Goal: Task Accomplishment & Management: Use online tool/utility

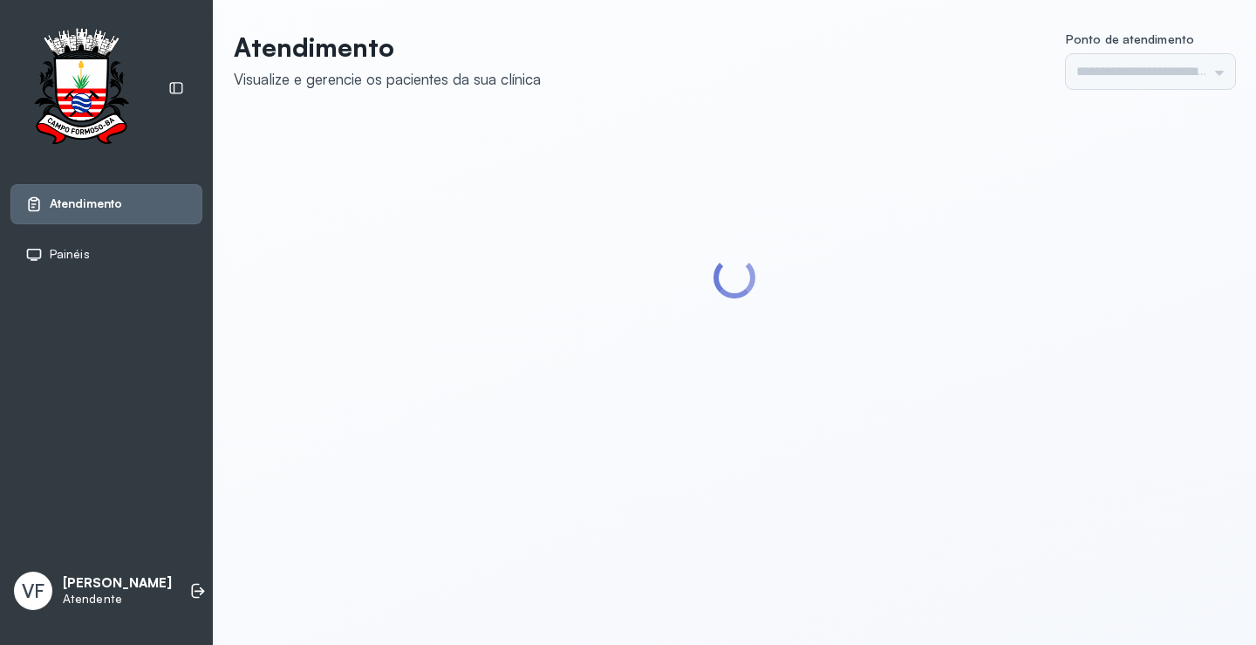
type input "*********"
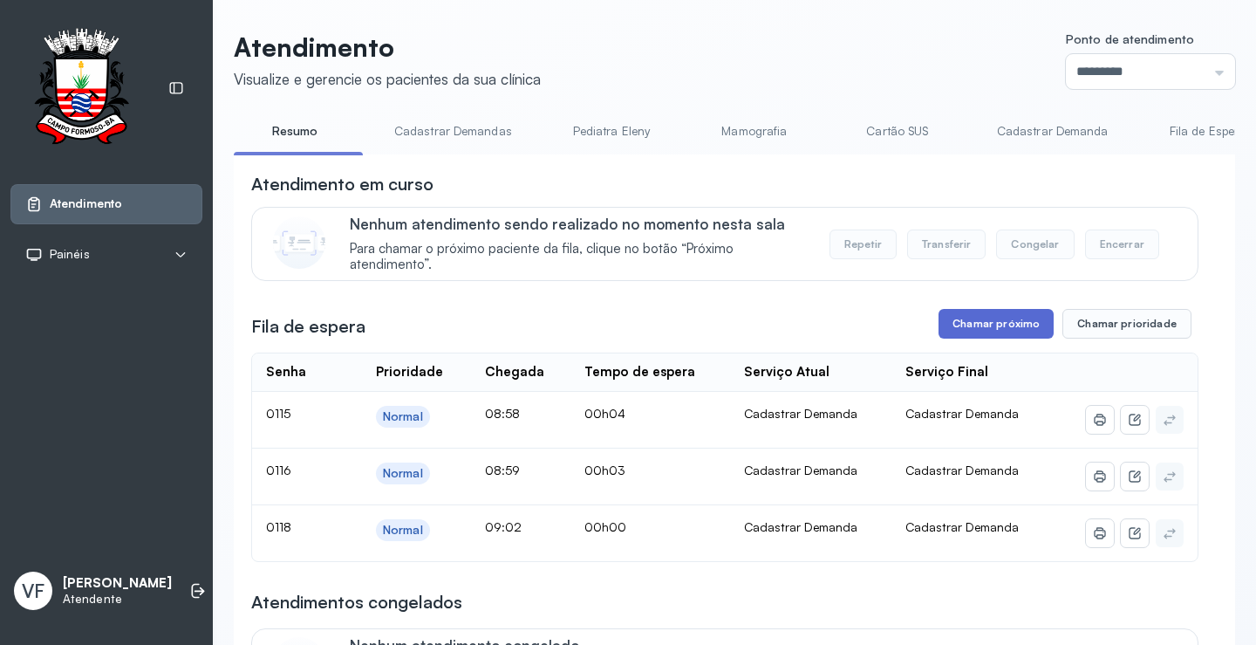
click at [978, 315] on button "Chamar próximo" at bounding box center [996, 324] width 115 height 30
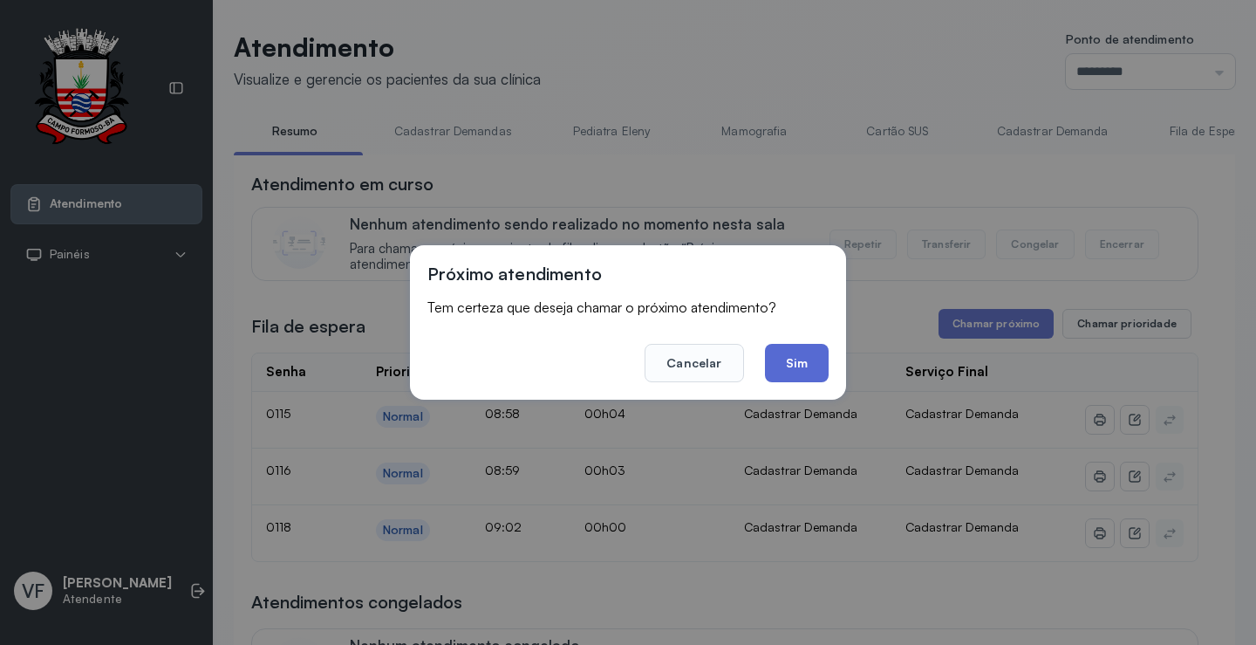
click at [810, 351] on button "Sim" at bounding box center [797, 363] width 64 height 38
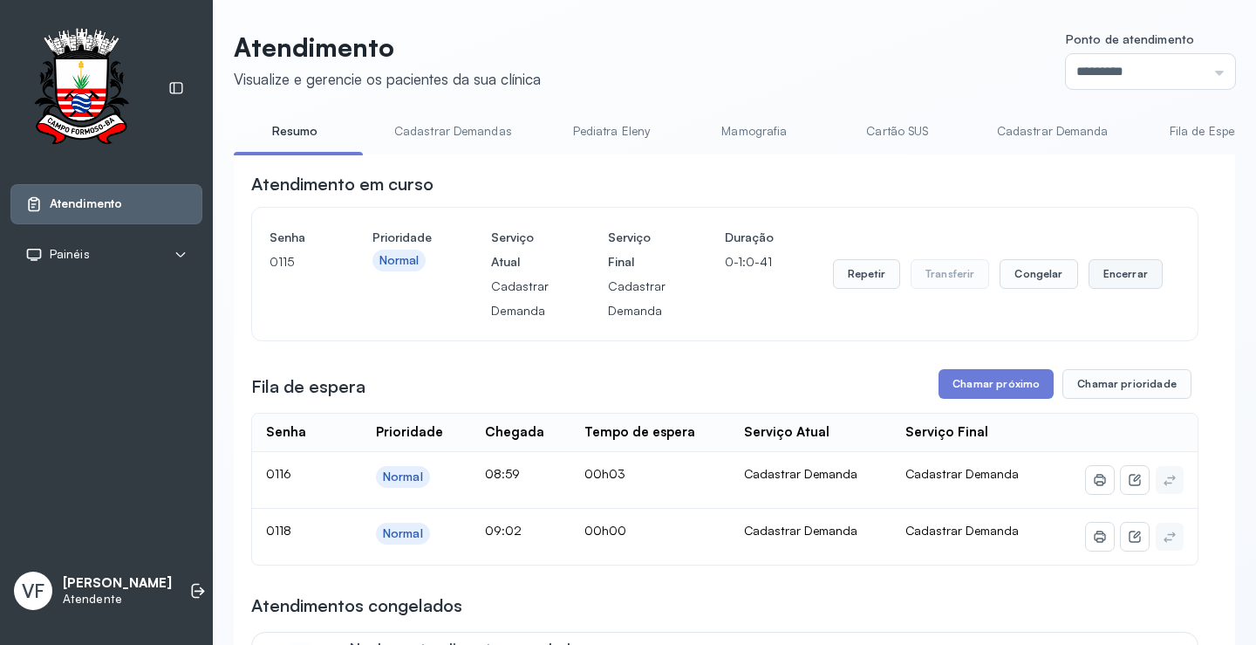
click at [1118, 271] on button "Encerrar" at bounding box center [1126, 274] width 74 height 30
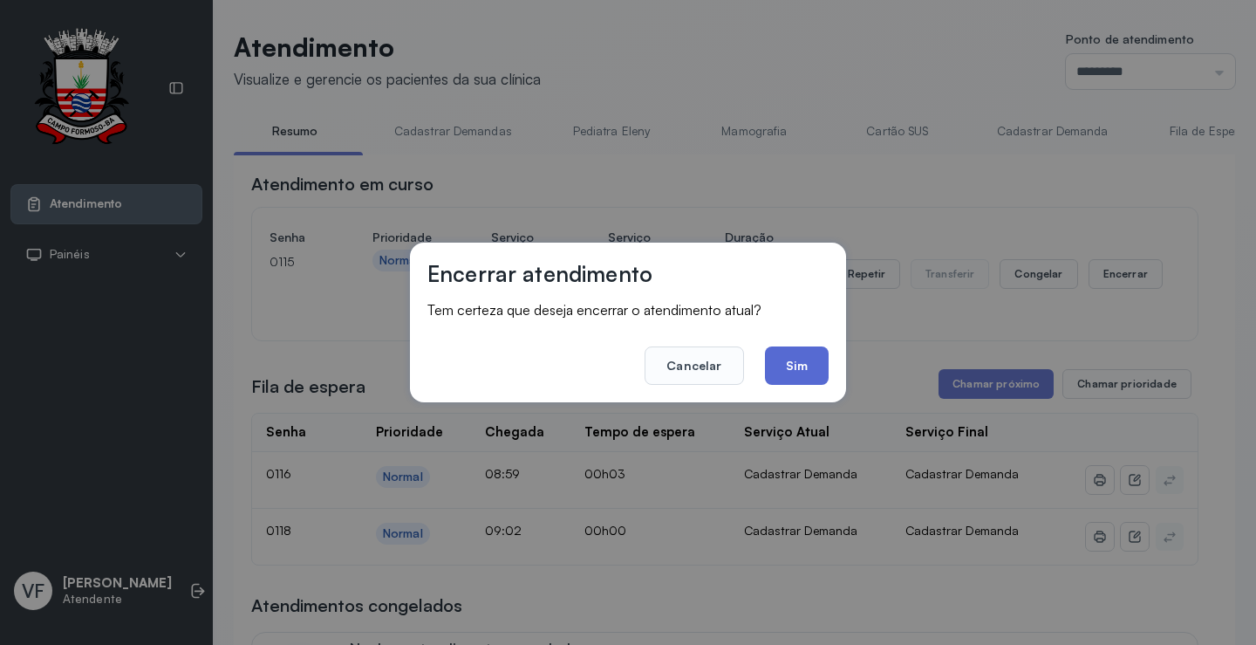
click at [792, 367] on button "Sim" at bounding box center [797, 365] width 64 height 38
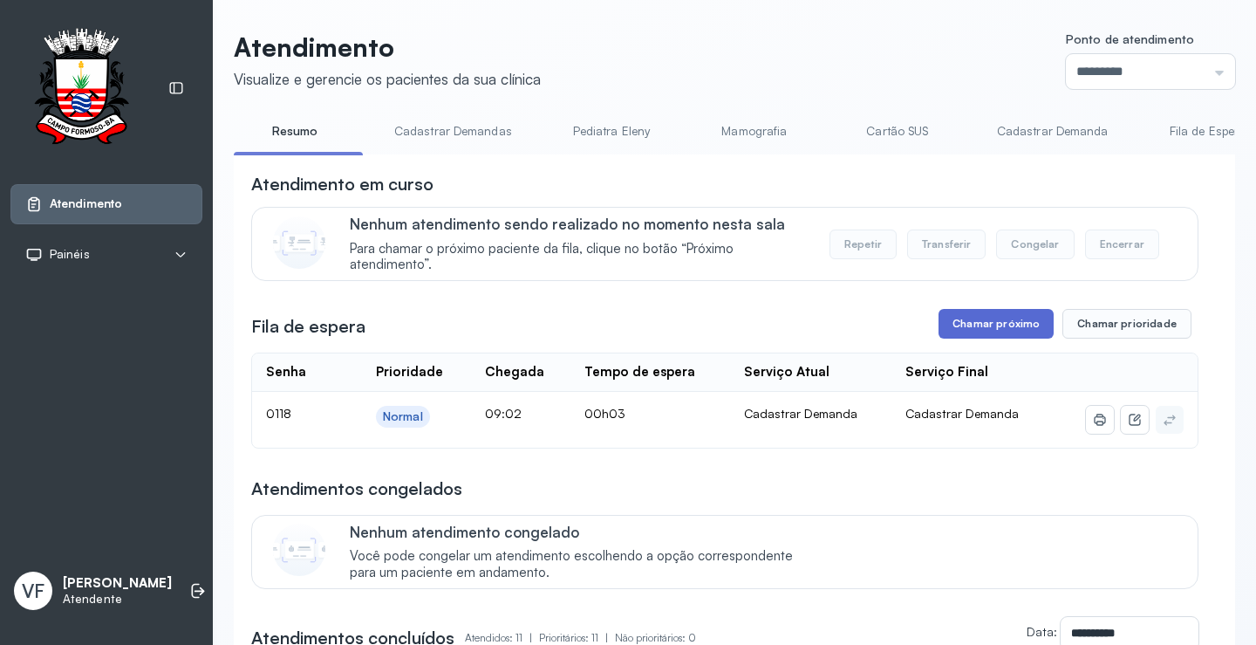
click at [968, 329] on button "Chamar próximo" at bounding box center [996, 324] width 115 height 30
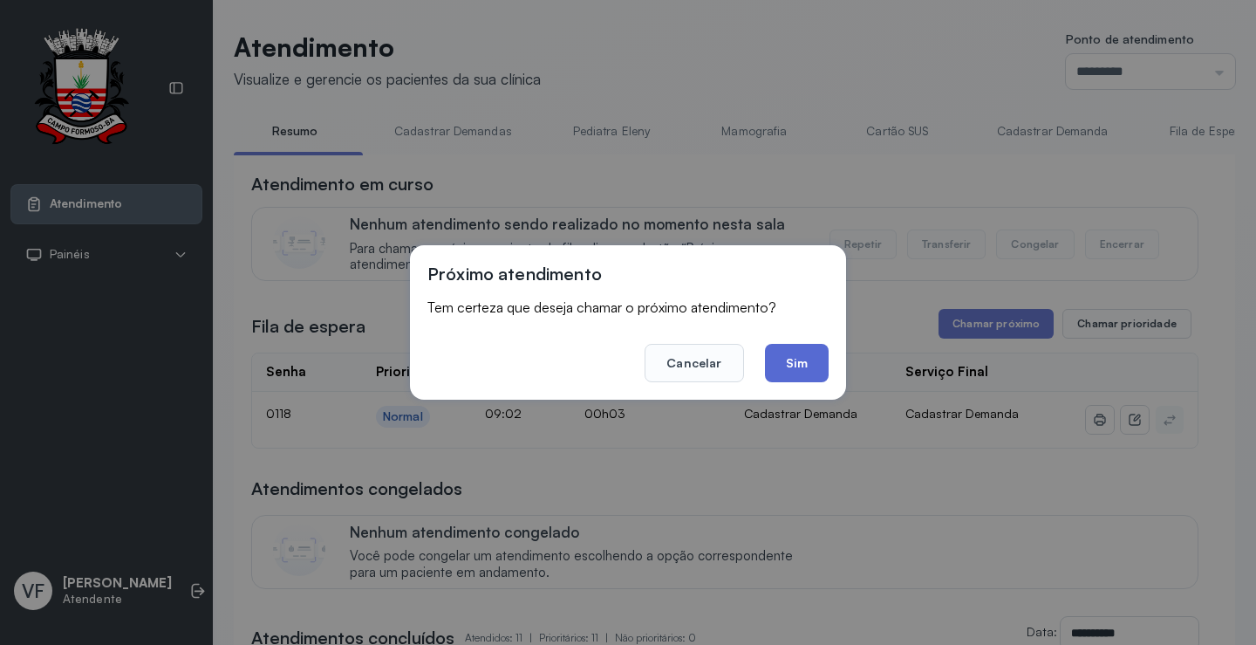
click at [783, 364] on button "Sim" at bounding box center [797, 363] width 64 height 38
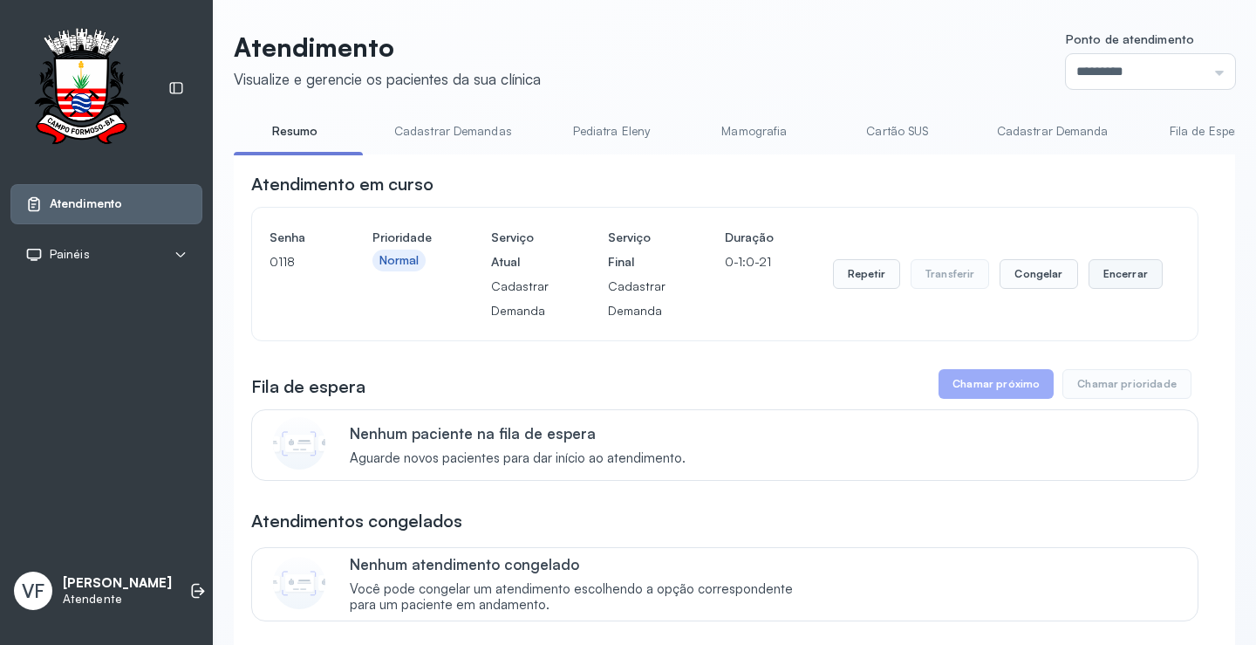
click at [1113, 269] on button "Encerrar" at bounding box center [1126, 274] width 74 height 30
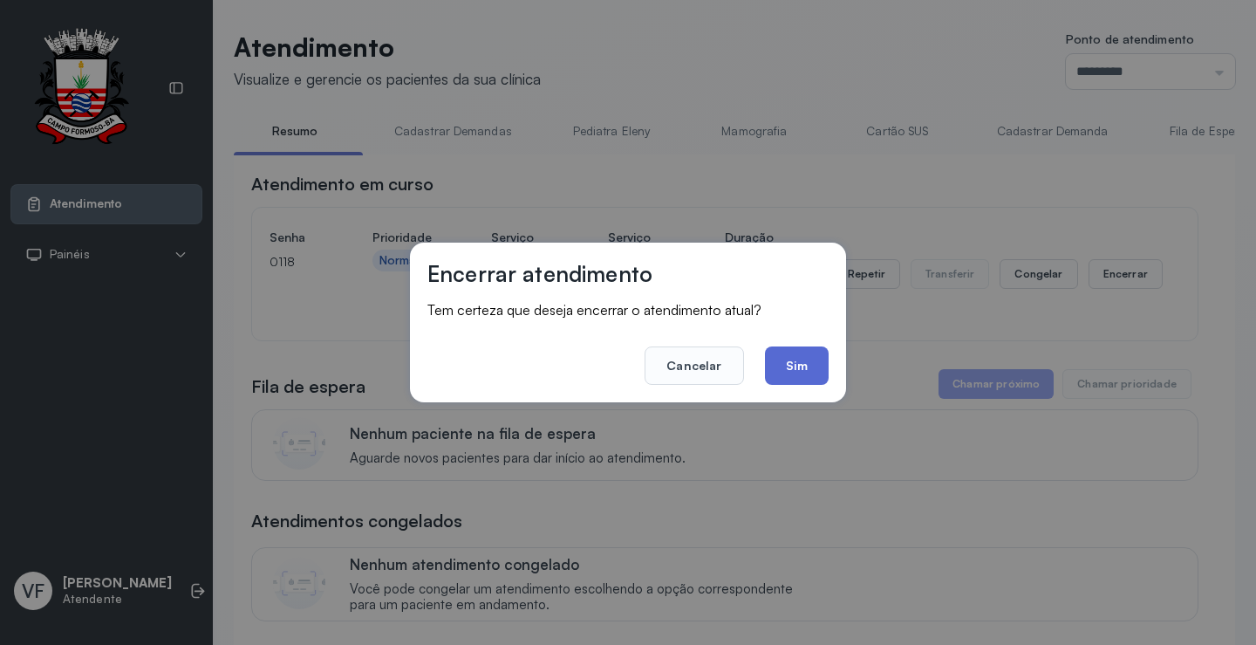
click at [802, 368] on button "Sim" at bounding box center [797, 365] width 64 height 38
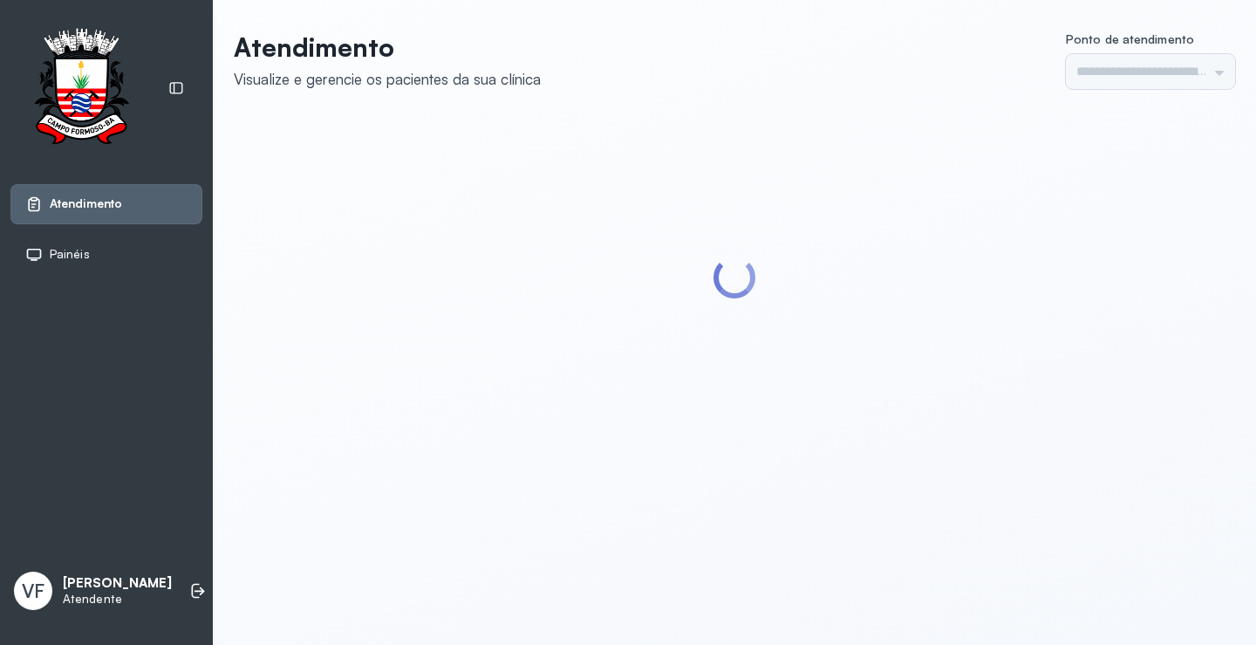
type input "*********"
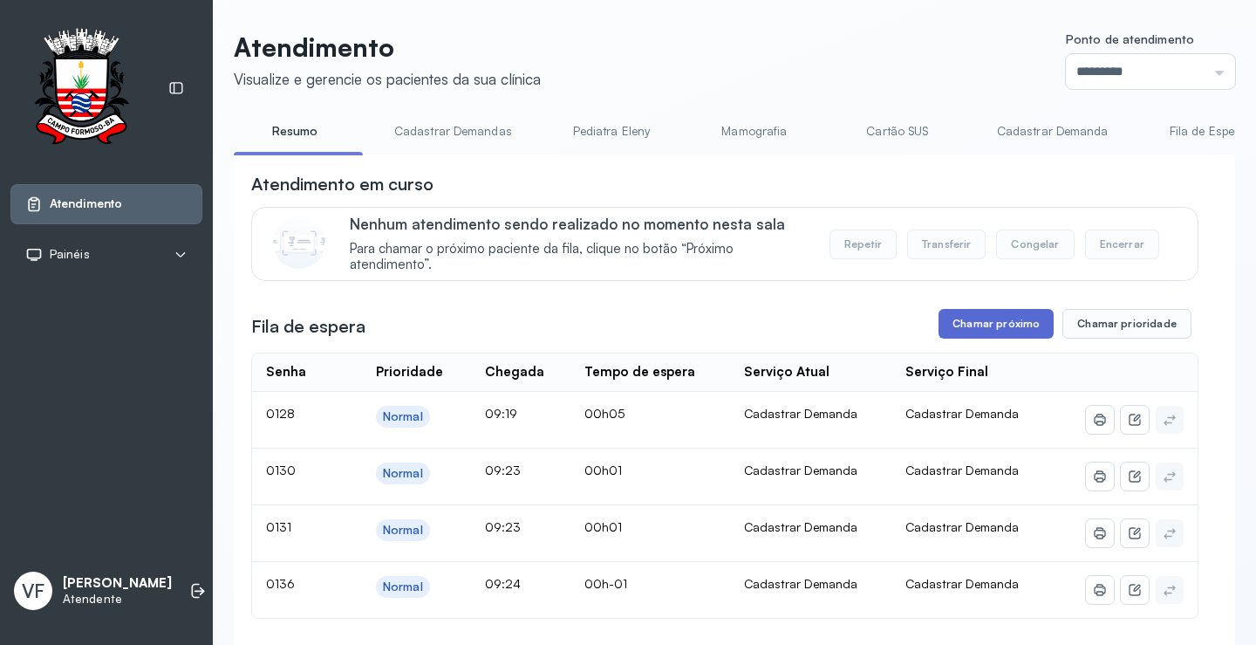
click at [1002, 329] on button "Chamar próximo" at bounding box center [996, 324] width 115 height 30
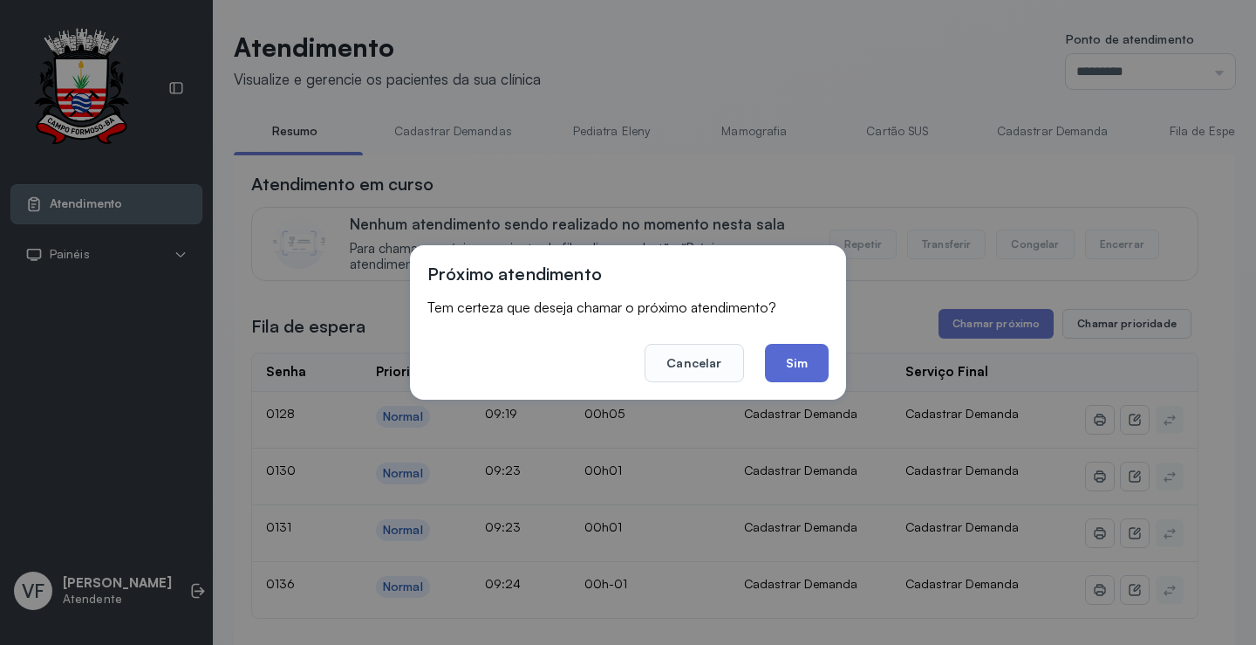
click at [787, 361] on button "Sim" at bounding box center [797, 363] width 64 height 38
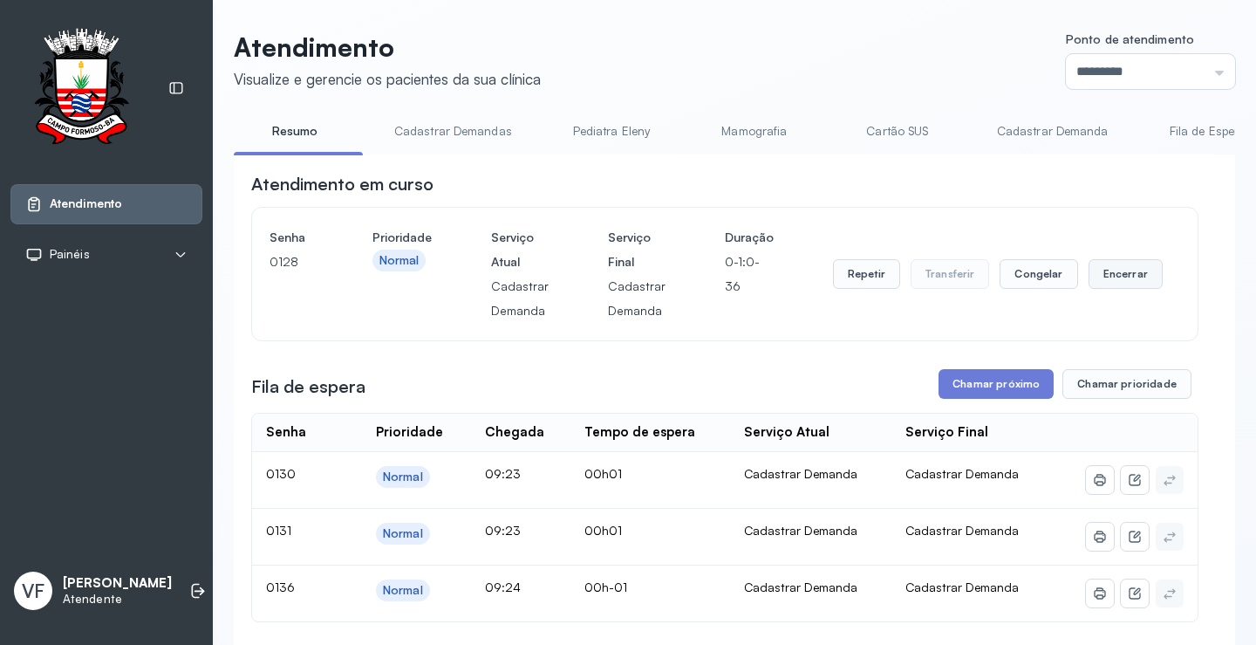
click at [1109, 276] on button "Encerrar" at bounding box center [1126, 274] width 74 height 30
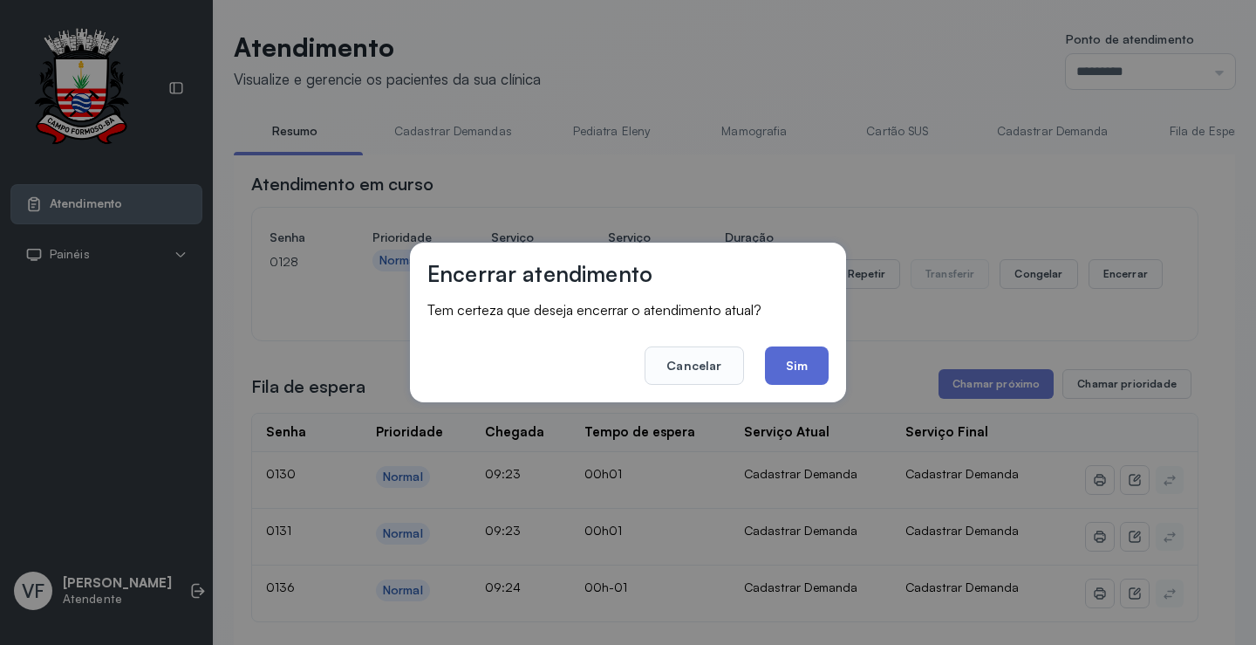
click at [802, 360] on button "Sim" at bounding box center [797, 365] width 64 height 38
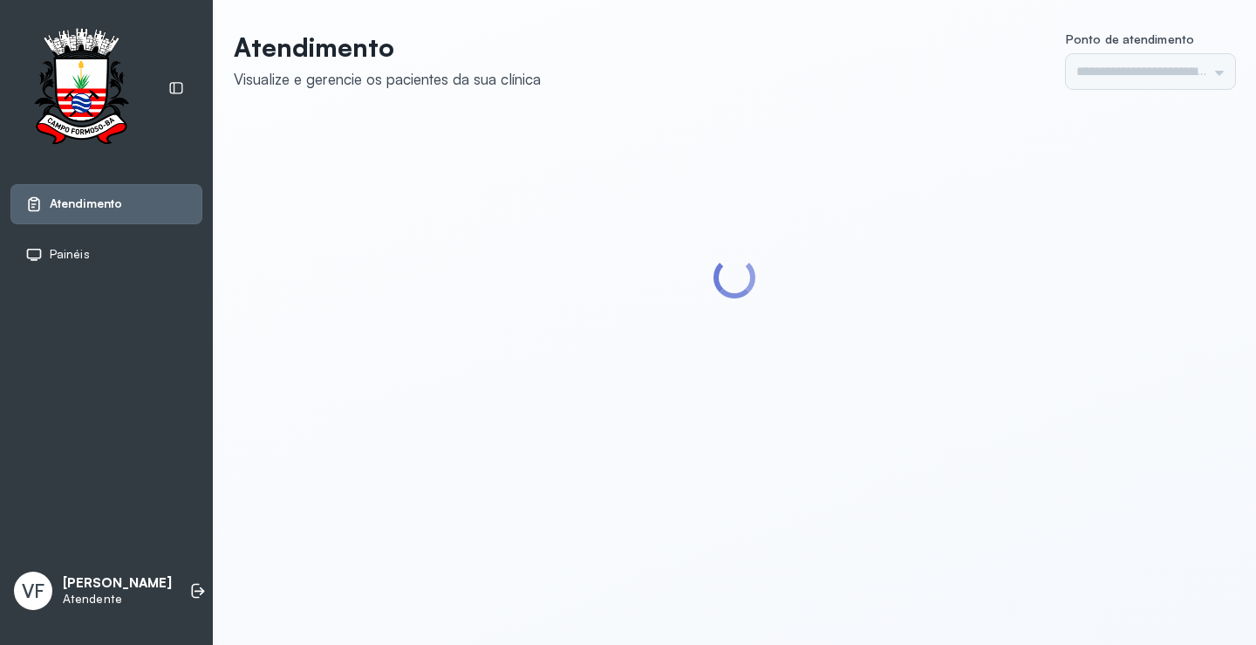
type input "*********"
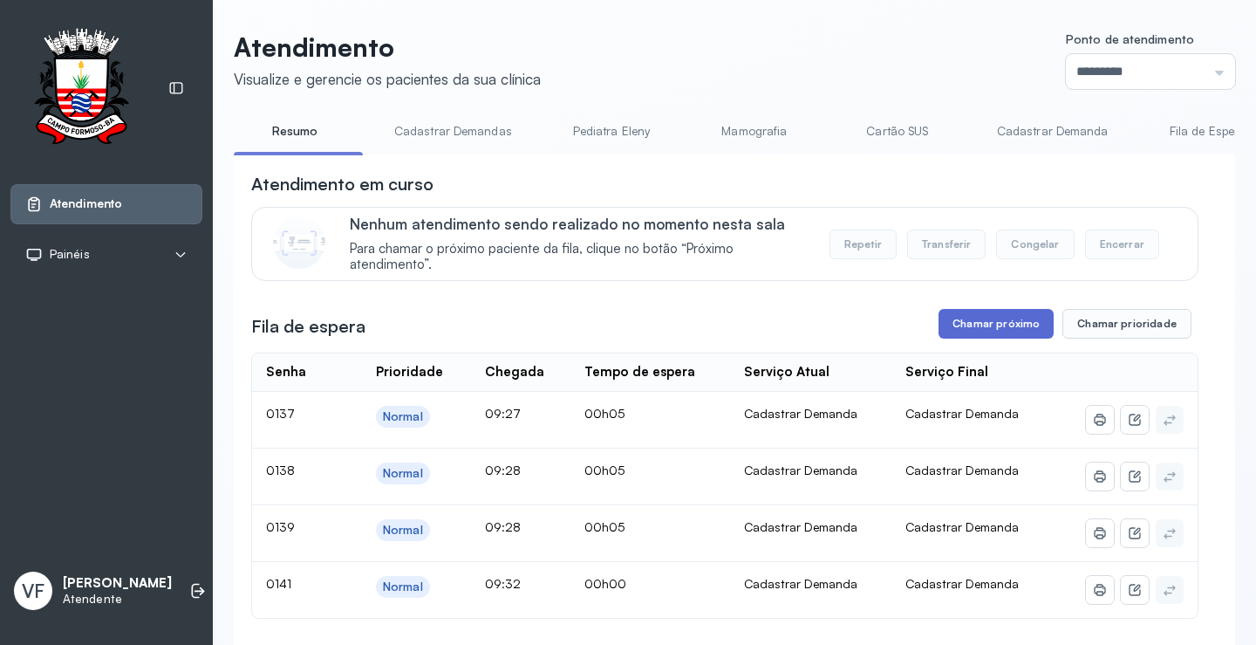
click at [992, 318] on button "Chamar próximo" at bounding box center [996, 324] width 115 height 30
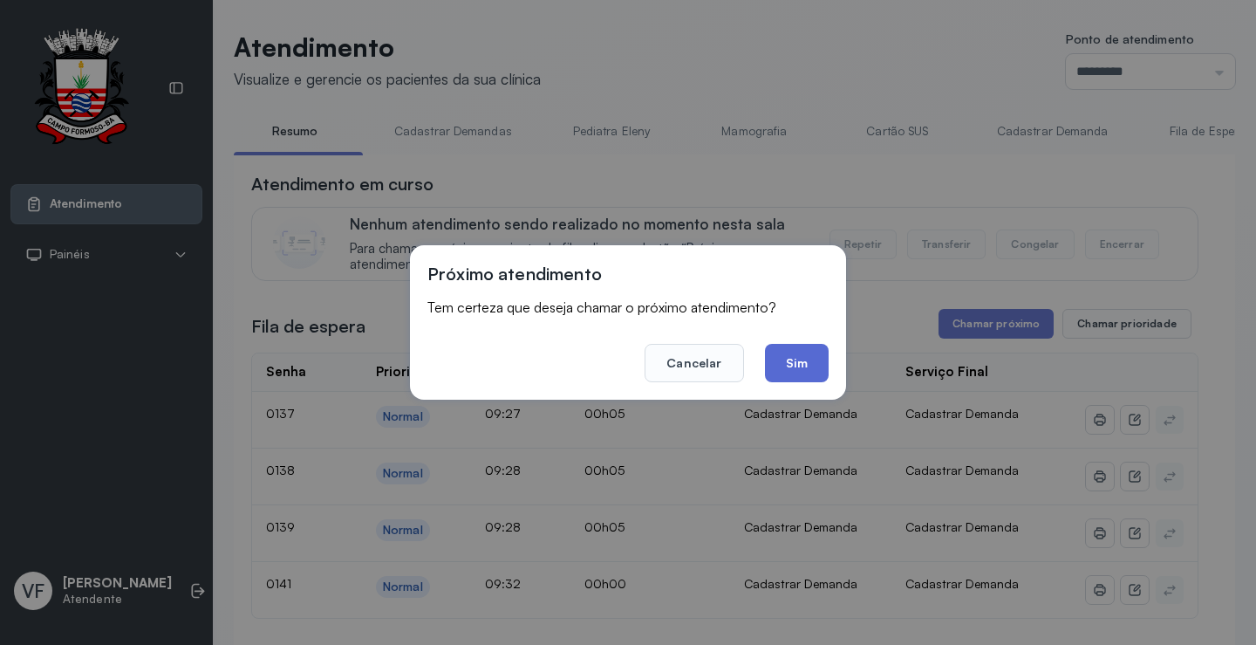
click at [783, 370] on button "Sim" at bounding box center [797, 363] width 64 height 38
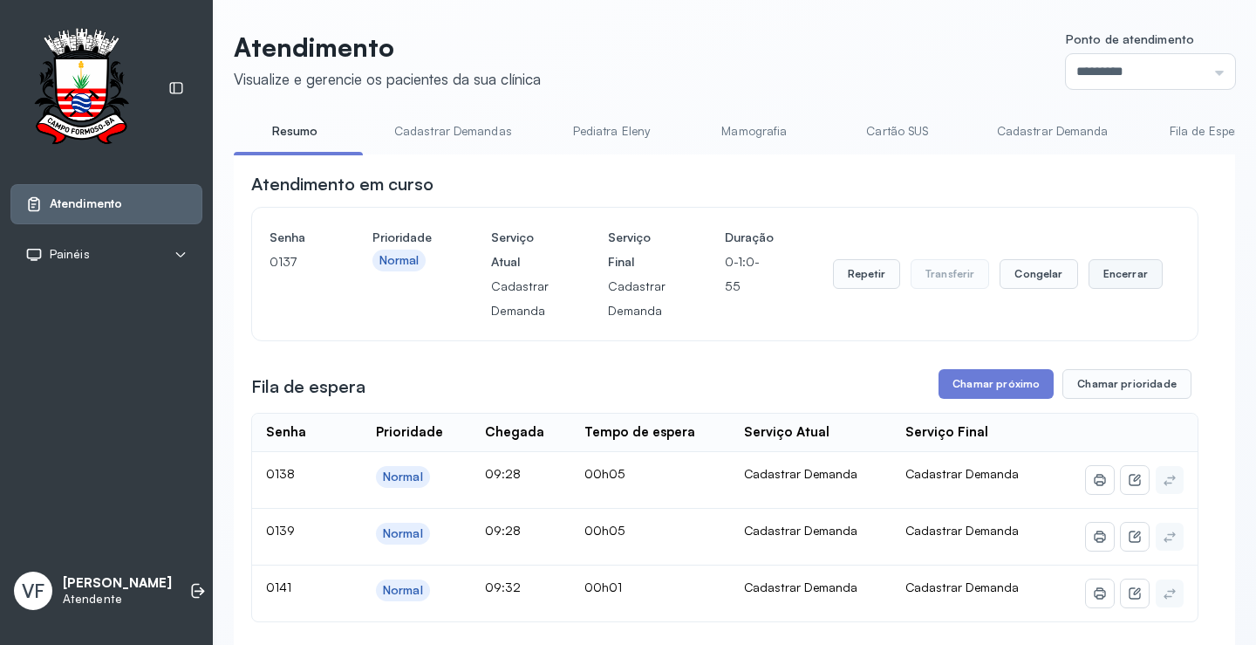
click at [1125, 277] on button "Encerrar" at bounding box center [1126, 274] width 74 height 30
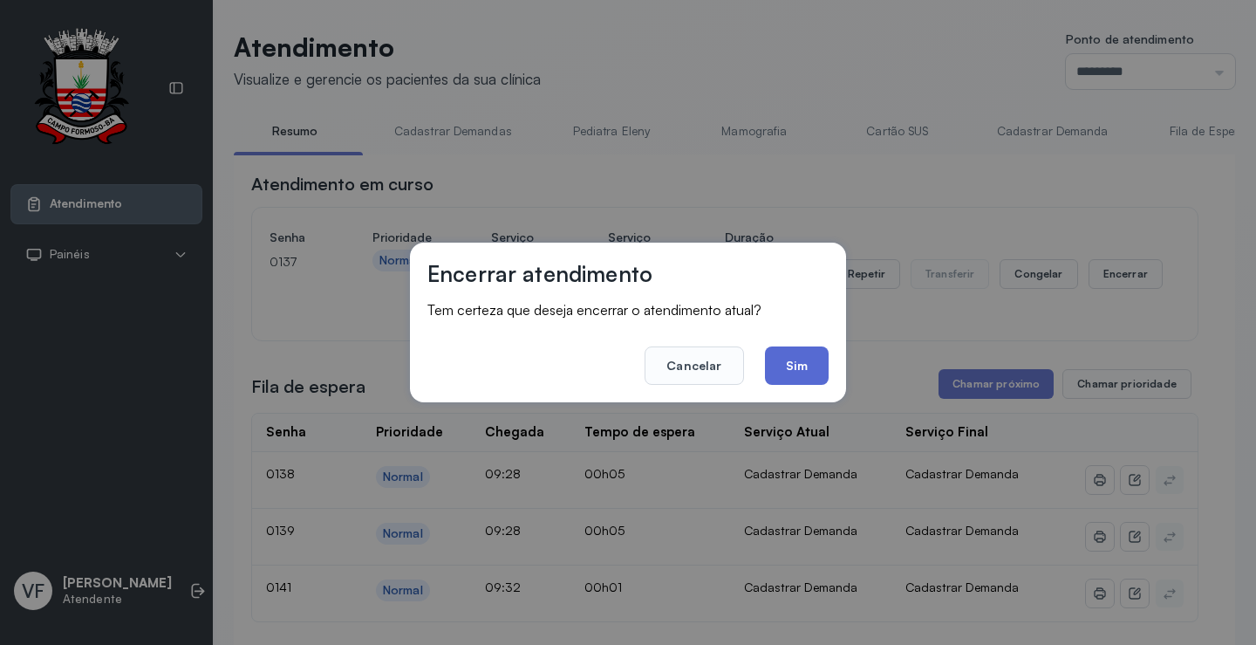
click at [805, 355] on button "Sim" at bounding box center [797, 365] width 64 height 38
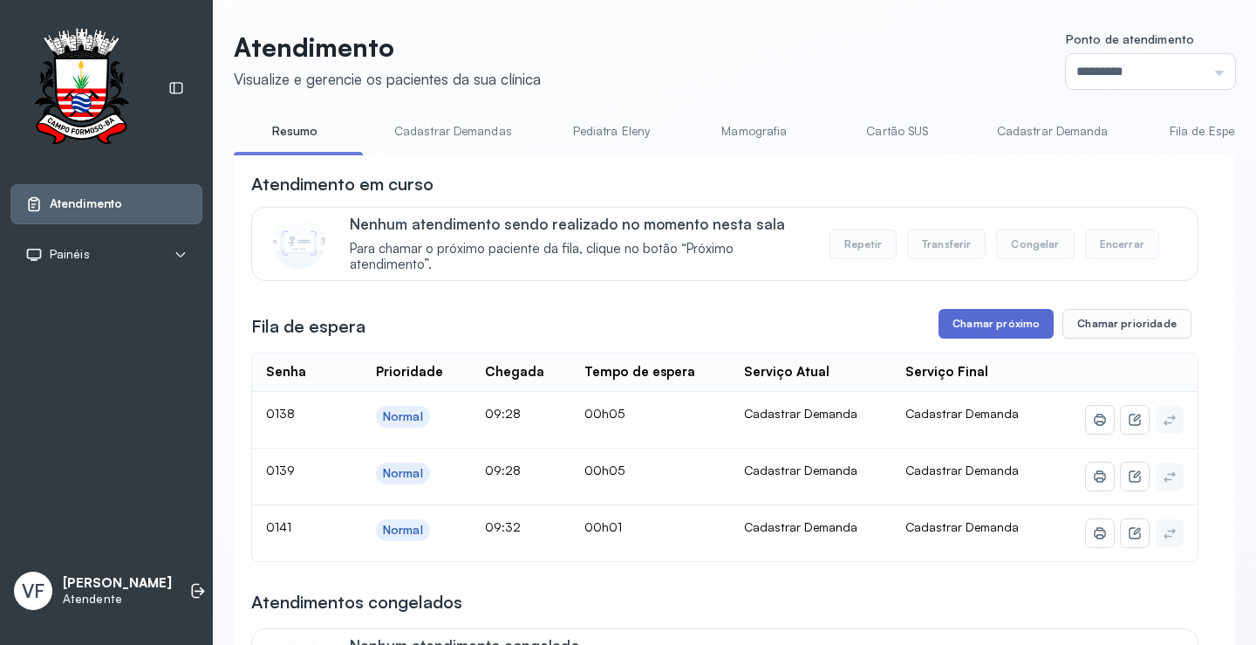
click at [991, 333] on button "Chamar próximo" at bounding box center [996, 324] width 115 height 30
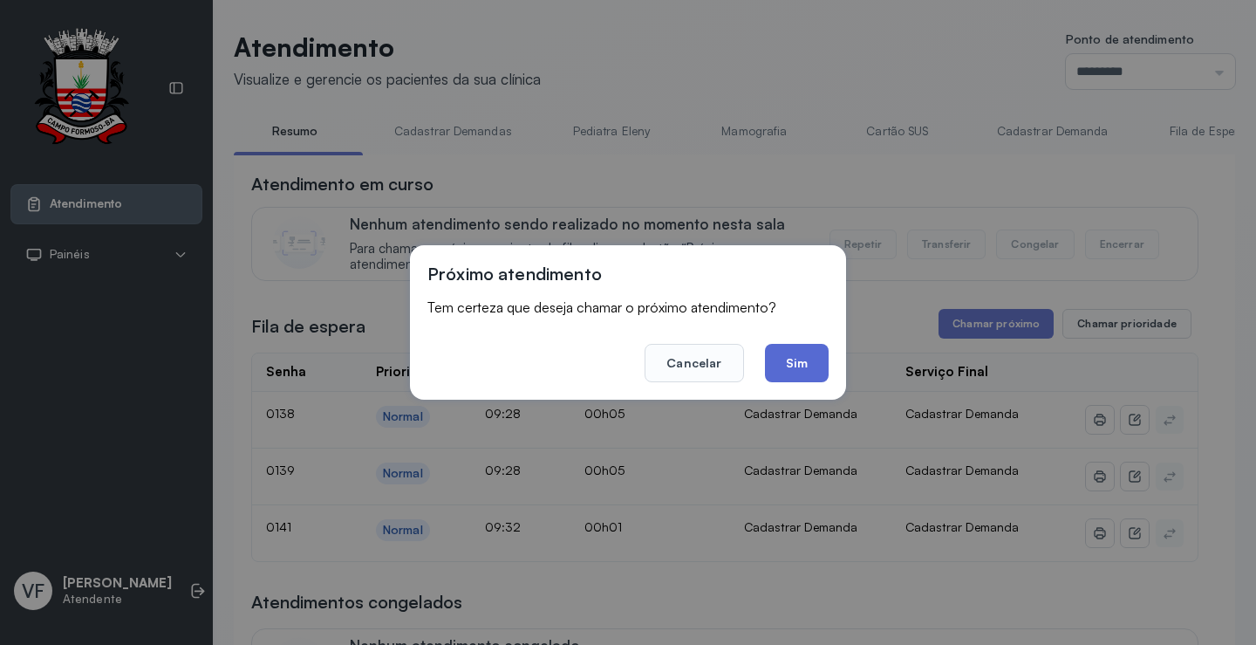
click at [813, 356] on button "Sim" at bounding box center [797, 363] width 64 height 38
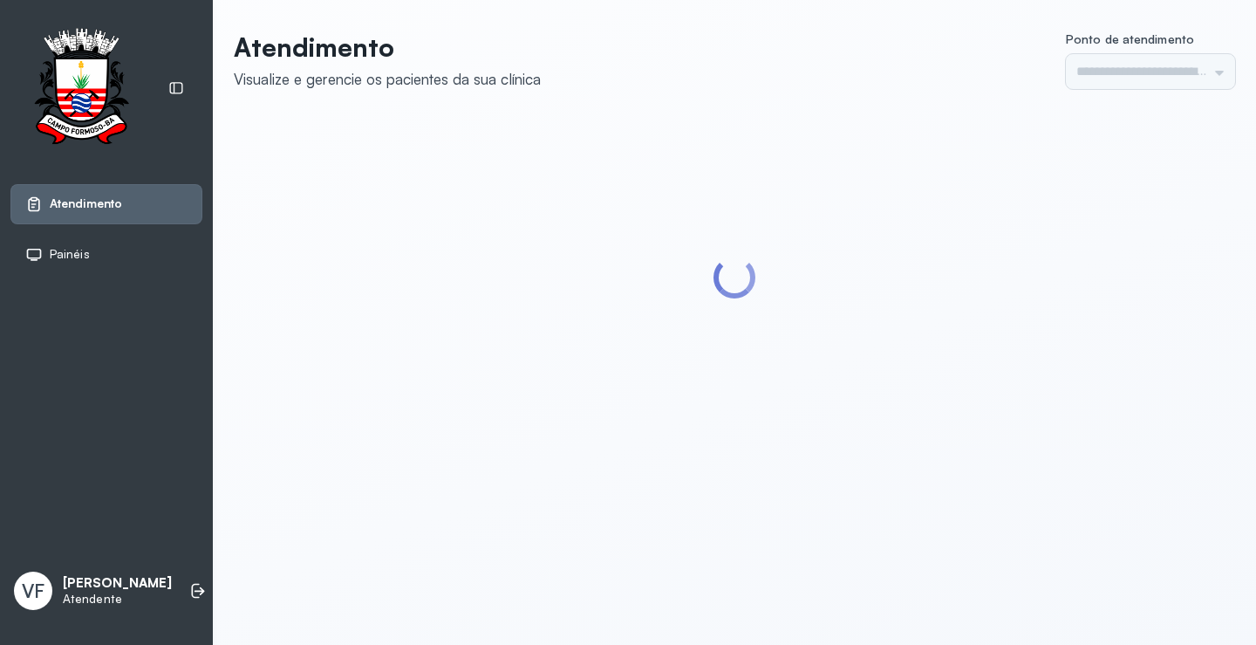
type input "*********"
